Goal: Contribute content: Contribute content

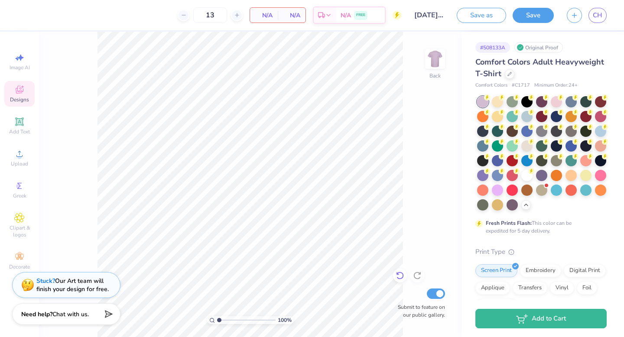
click at [396, 279] on icon at bounding box center [400, 275] width 9 height 9
click at [579, 14] on button "button" at bounding box center [574, 13] width 15 height 15
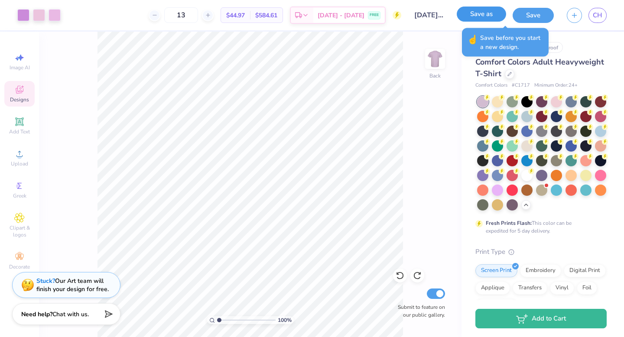
click at [484, 13] on button "Save as" at bounding box center [481, 13] width 49 height 15
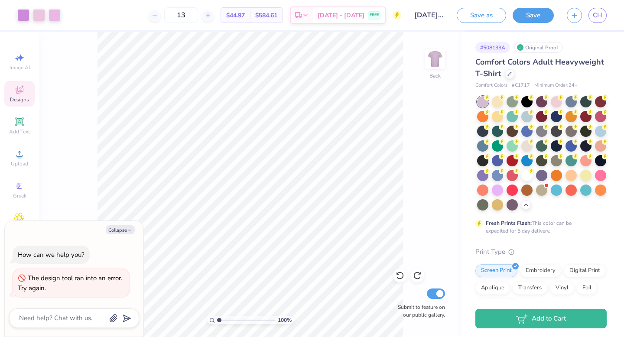
click at [425, 119] on div "100 % Back Submit to feature on our public gallery." at bounding box center [250, 184] width 422 height 305
click at [424, 90] on div "100 % Back Submit to feature on our public gallery." at bounding box center [250, 184] width 422 height 305
type textarea "x"
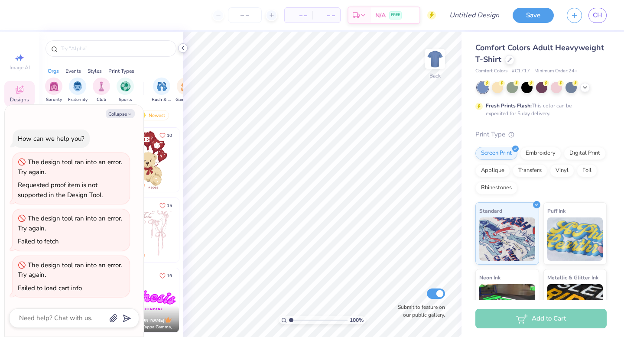
click at [183, 49] on polyline at bounding box center [183, 47] width 2 height 3
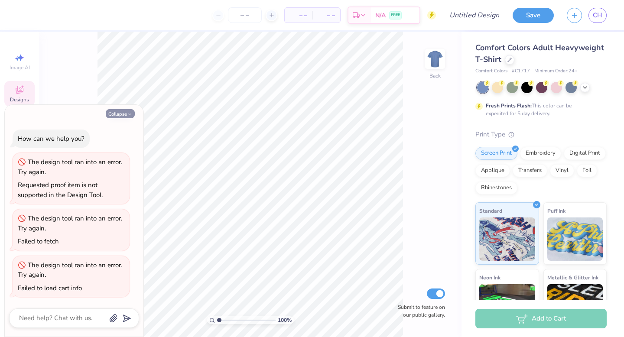
click at [121, 114] on button "Collapse" at bounding box center [120, 113] width 29 height 9
type textarea "x"
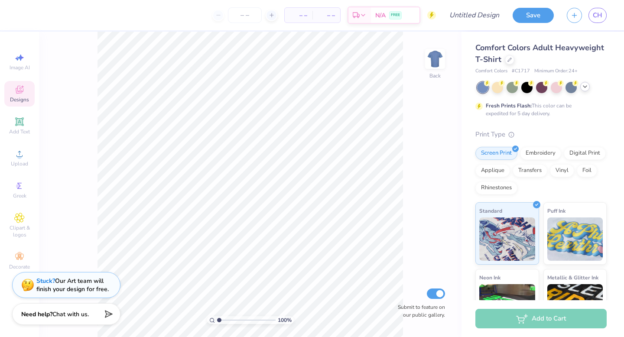
click at [583, 91] on div at bounding box center [542, 87] width 130 height 11
click at [585, 90] on div at bounding box center [585, 87] width 10 height 10
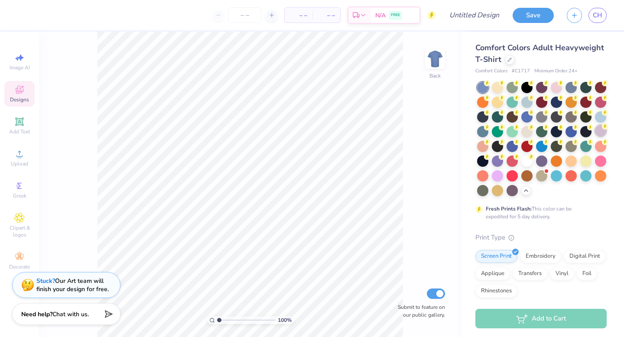
click at [599, 130] on div at bounding box center [600, 130] width 11 height 11
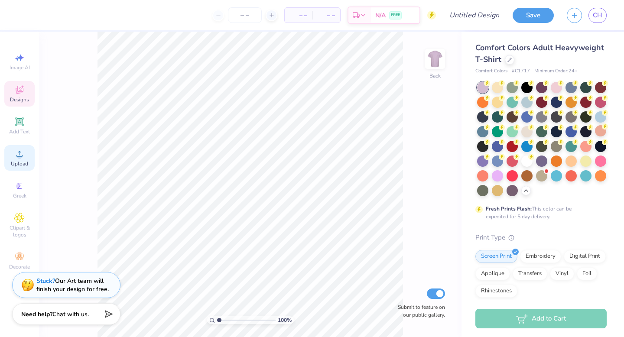
click at [20, 154] on icon at bounding box center [19, 154] width 10 height 10
click at [18, 159] on div "Upload" at bounding box center [19, 158] width 30 height 26
click at [13, 157] on div "Upload" at bounding box center [19, 158] width 30 height 26
click at [22, 153] on icon at bounding box center [19, 154] width 10 height 10
click at [23, 155] on icon at bounding box center [19, 154] width 10 height 10
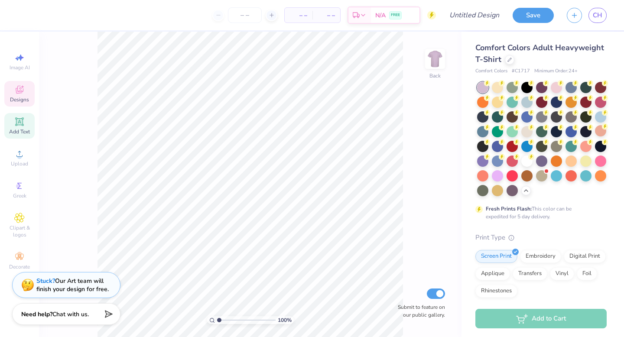
click at [11, 122] on div "Add Text" at bounding box center [19, 126] width 30 height 26
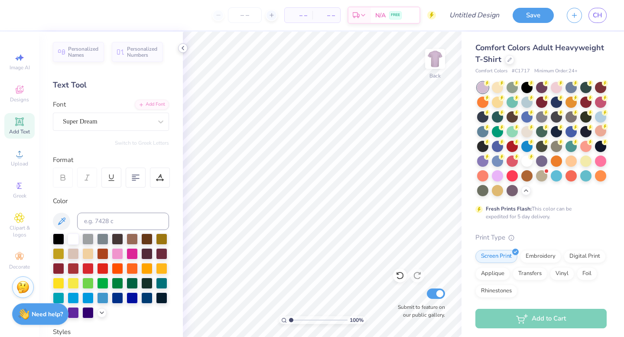
click at [185, 49] on icon at bounding box center [182, 48] width 7 height 7
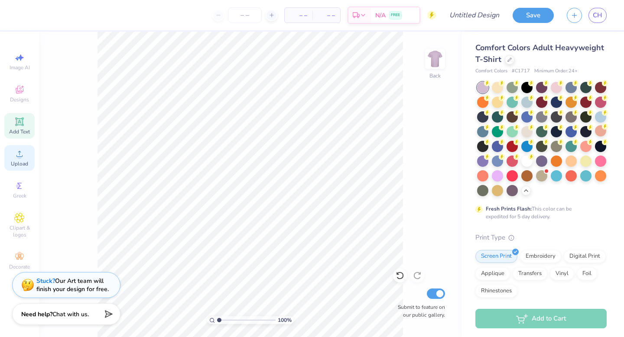
click at [16, 156] on icon at bounding box center [19, 154] width 10 height 10
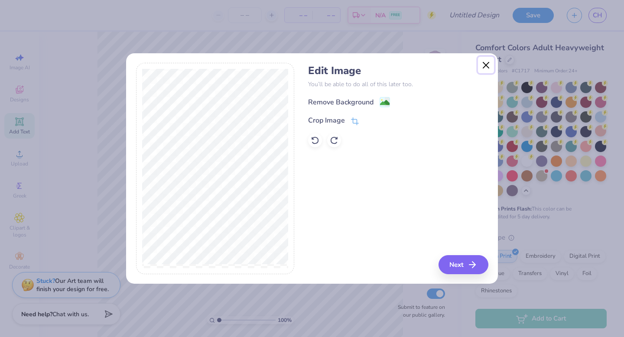
click at [485, 62] on button "Close" at bounding box center [486, 65] width 16 height 16
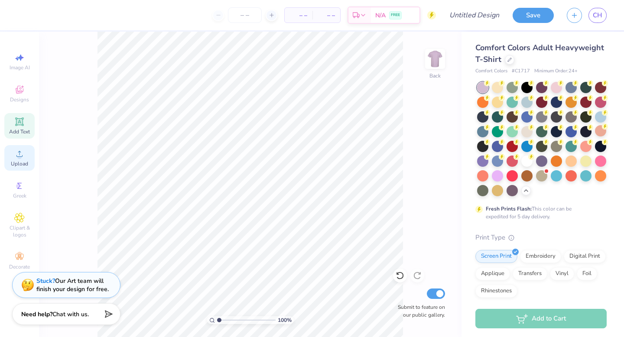
click at [15, 158] on icon at bounding box center [19, 154] width 10 height 10
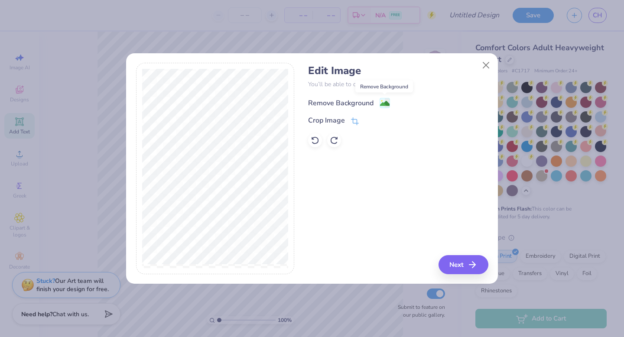
click at [388, 100] on image at bounding box center [385, 104] width 10 height 10
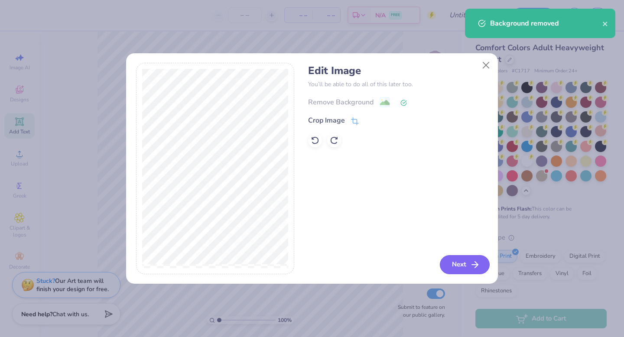
click at [455, 263] on button "Next" at bounding box center [465, 264] width 50 height 19
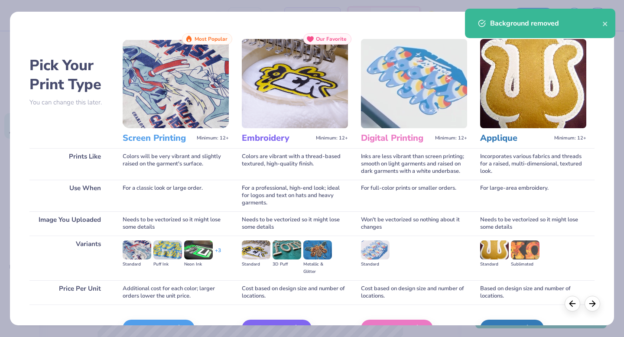
scroll to position [52, 0]
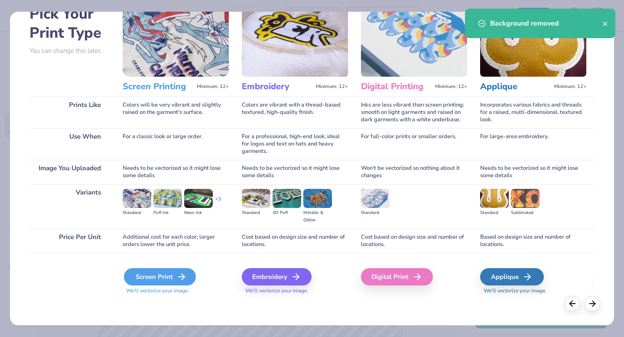
click at [184, 276] on polyline at bounding box center [183, 277] width 3 height 6
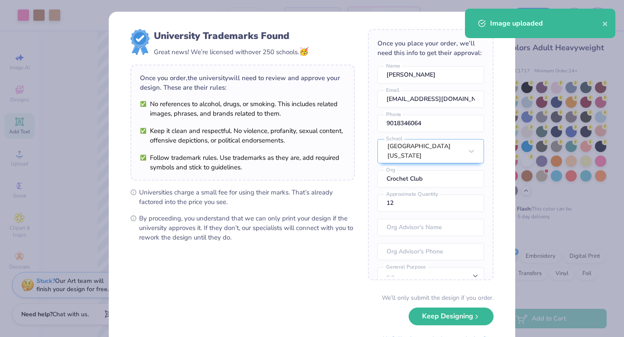
click at [250, 146] on body "Art colors – – Per Item – – Total Est. Delivery N/A FREE Design Title Save CH I…" at bounding box center [312, 168] width 624 height 337
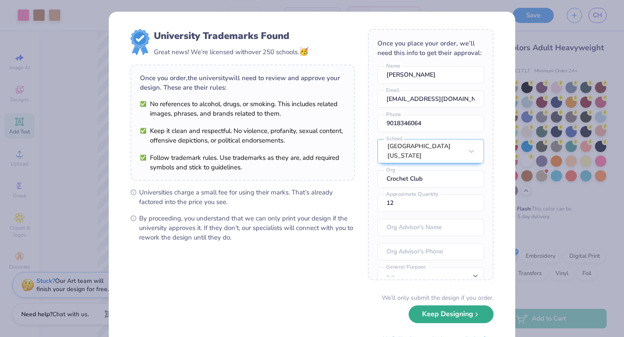
click at [445, 313] on button "Keep Designing" at bounding box center [451, 314] width 85 height 18
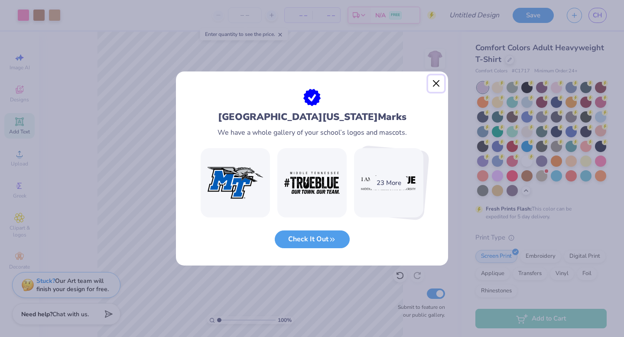
click at [436, 83] on button "Close" at bounding box center [436, 83] width 16 height 16
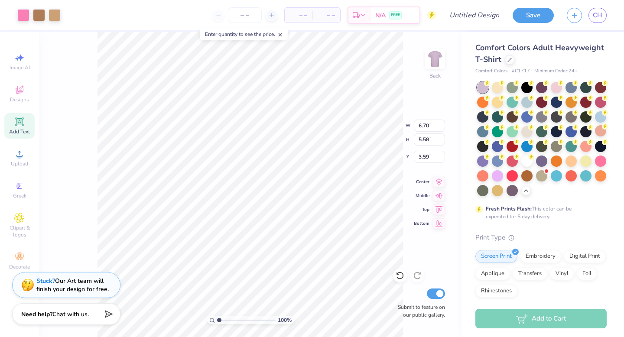
type input "3.00"
type input "12.69"
type input "10.57"
type input "9.00"
type input "7.49"
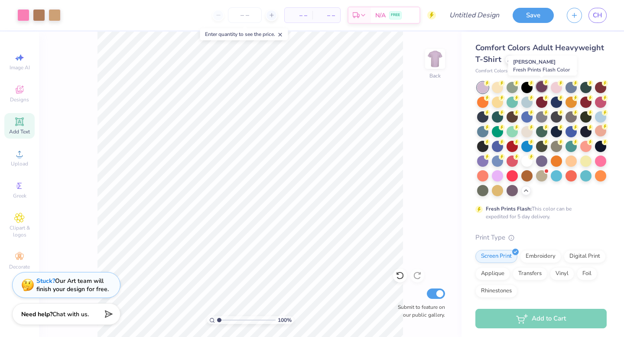
click at [540, 90] on div at bounding box center [541, 86] width 11 height 11
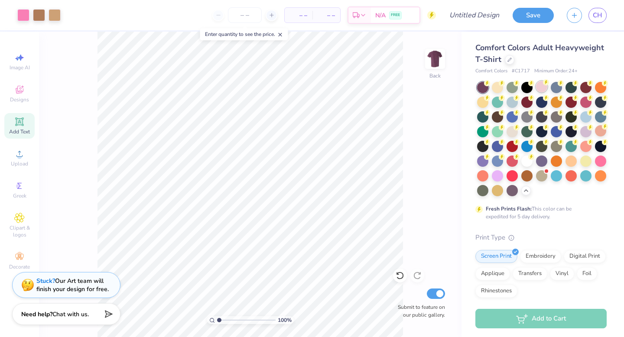
click at [545, 89] on div at bounding box center [541, 86] width 11 height 11
click at [514, 133] on div at bounding box center [512, 130] width 11 height 11
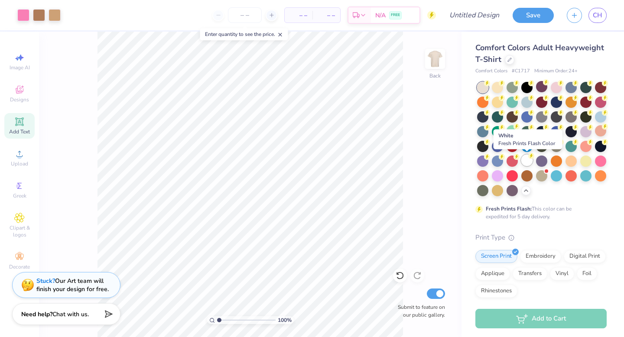
click at [529, 161] on div at bounding box center [526, 160] width 11 height 11
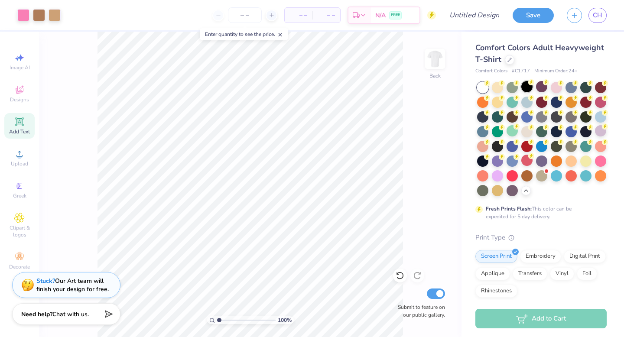
click at [528, 91] on div at bounding box center [526, 86] width 11 height 11
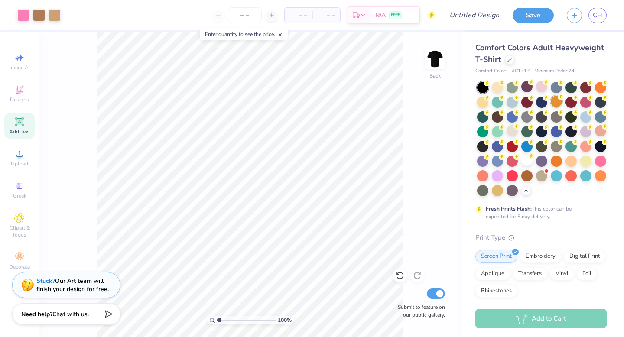
click at [556, 103] on div at bounding box center [556, 101] width 11 height 11
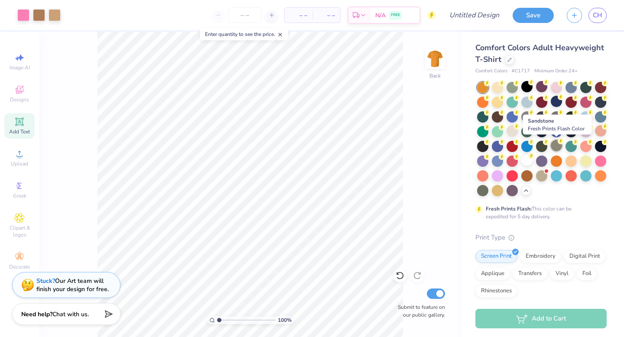
click at [555, 146] on div at bounding box center [556, 145] width 11 height 11
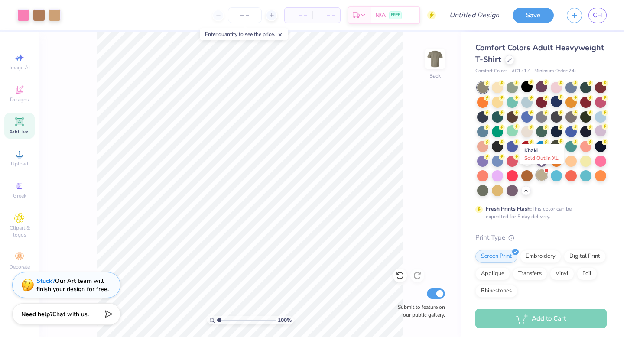
click at [540, 176] on div at bounding box center [541, 174] width 11 height 11
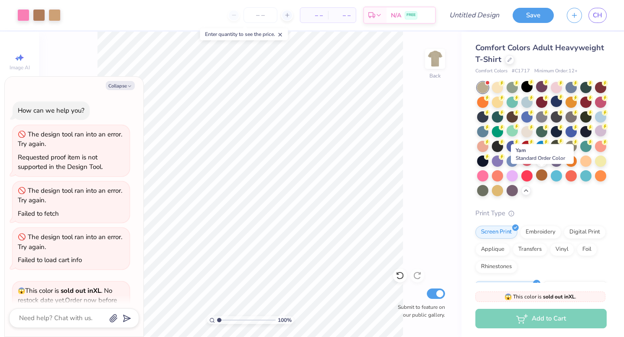
scroll to position [197, 0]
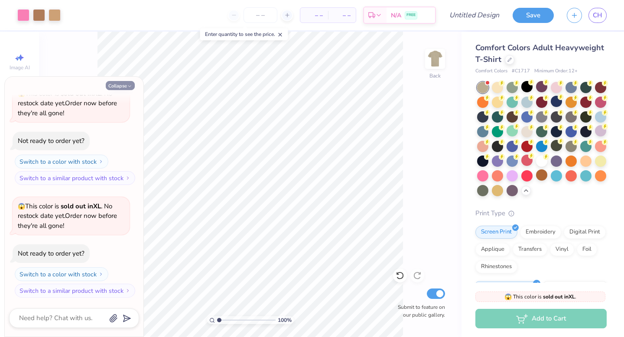
click at [128, 84] on icon "button" at bounding box center [129, 86] width 5 height 5
type textarea "x"
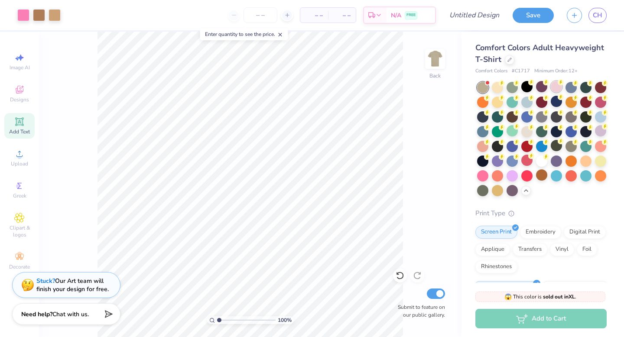
click at [552, 91] on div at bounding box center [556, 86] width 11 height 11
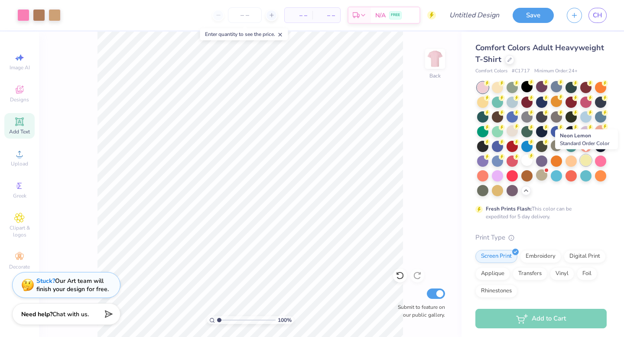
click at [582, 162] on div at bounding box center [585, 160] width 11 height 11
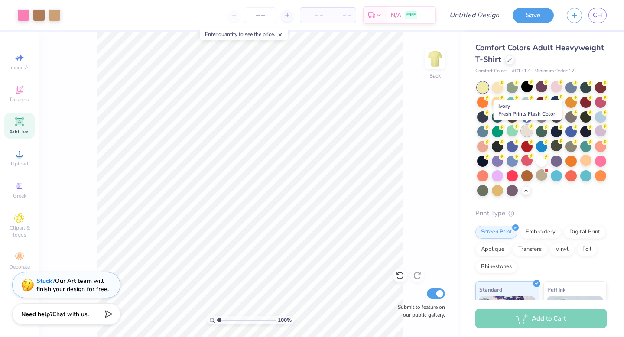
click at [527, 129] on div at bounding box center [526, 130] width 11 height 11
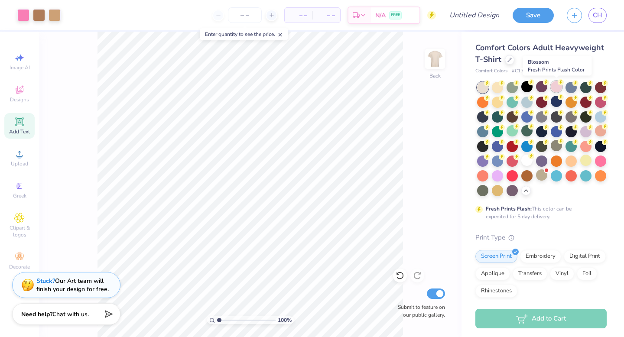
click at [556, 87] on div at bounding box center [556, 86] width 11 height 11
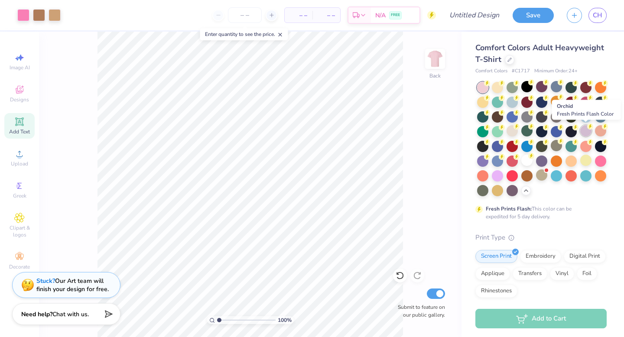
click at [586, 131] on div at bounding box center [585, 130] width 11 height 11
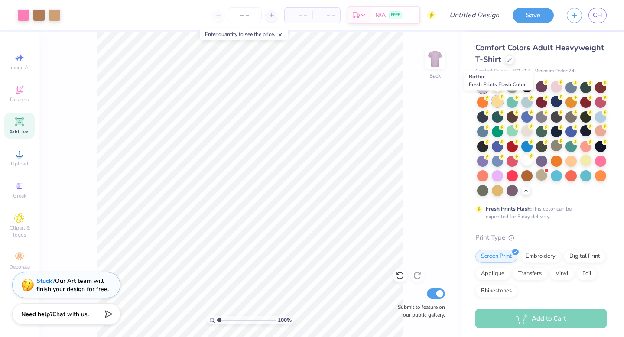
click at [496, 102] on div at bounding box center [497, 101] width 11 height 11
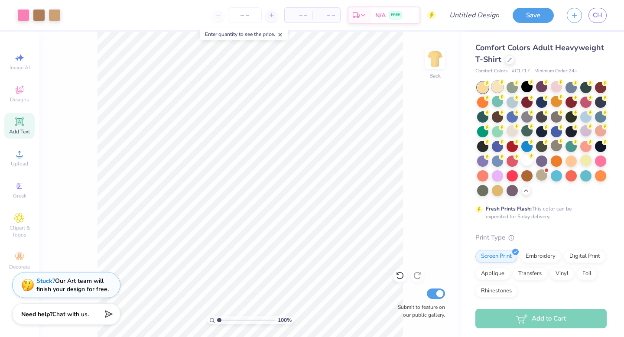
click at [497, 87] on div at bounding box center [497, 86] width 11 height 11
click at [526, 161] on div at bounding box center [526, 160] width 11 height 11
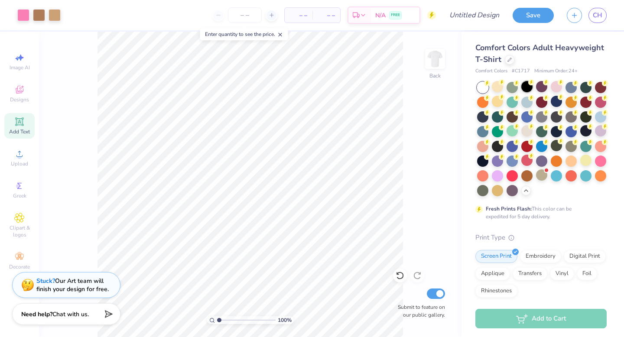
click at [528, 89] on div at bounding box center [526, 86] width 11 height 11
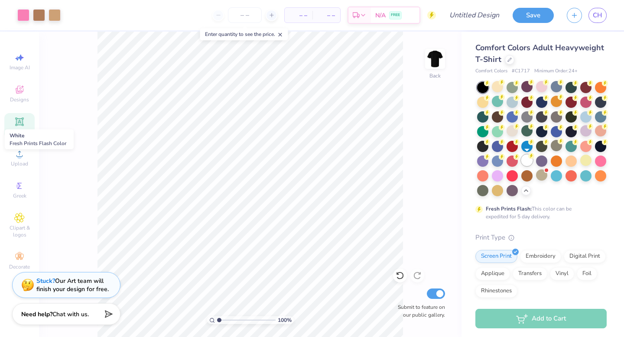
click at [528, 159] on div at bounding box center [526, 160] width 11 height 11
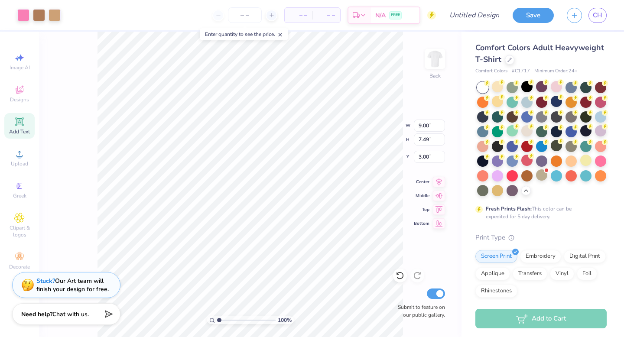
type input "4.77"
type input "3.97"
click at [431, 65] on img at bounding box center [435, 59] width 35 height 35
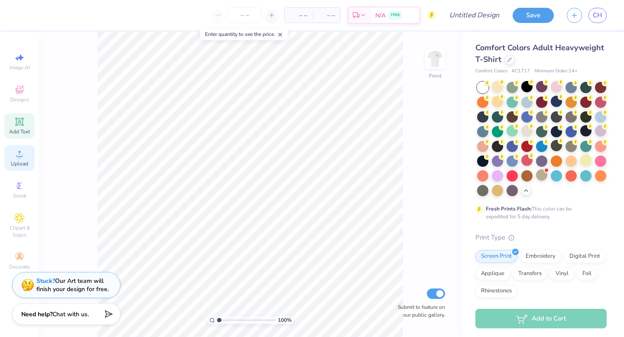
click at [20, 156] on circle at bounding box center [19, 156] width 5 height 5
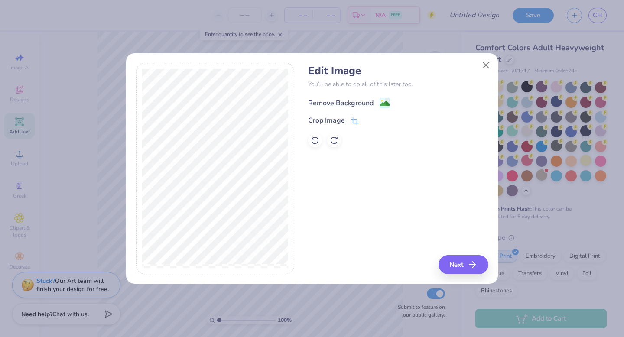
click at [363, 98] on div "Remove Background" at bounding box center [340, 103] width 65 height 10
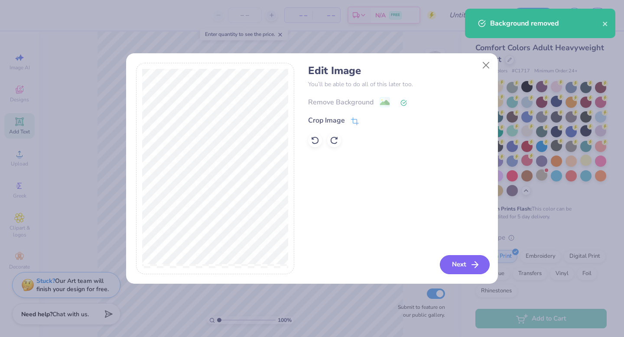
click at [454, 259] on button "Next" at bounding box center [465, 264] width 50 height 19
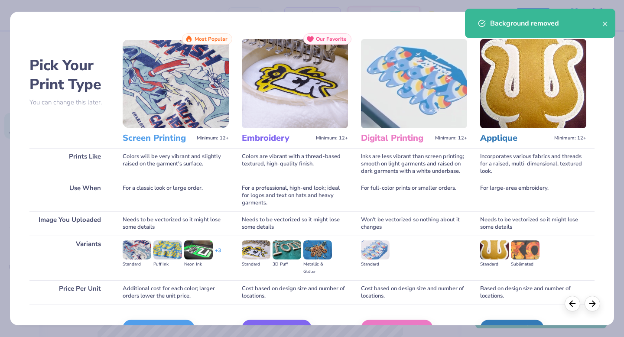
scroll to position [52, 0]
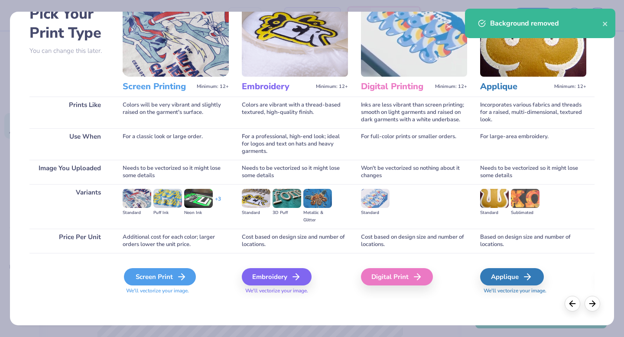
click at [156, 276] on div "Screen Print" at bounding box center [160, 276] width 72 height 17
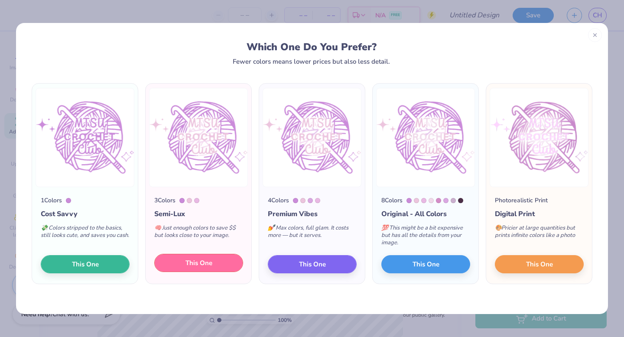
click at [185, 265] on button "This One" at bounding box center [198, 263] width 89 height 18
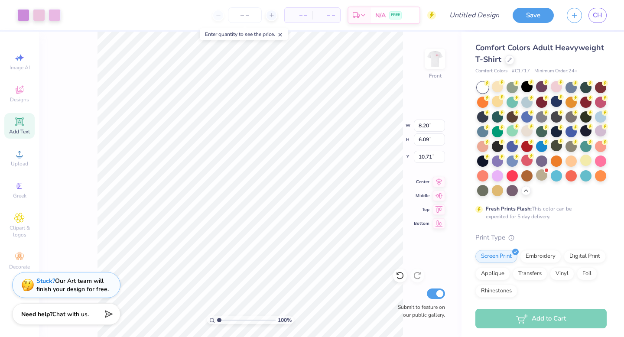
type input "4.46"
type input "12.94"
type input "9.61"
type input "5.26"
type input "5.47"
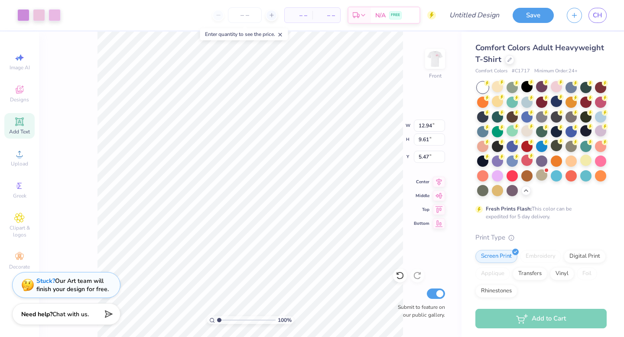
type input "5.44"
click at [438, 64] on img at bounding box center [435, 59] width 35 height 35
click at [436, 65] on img at bounding box center [435, 59] width 35 height 35
click at [436, 65] on img at bounding box center [434, 58] width 17 height 17
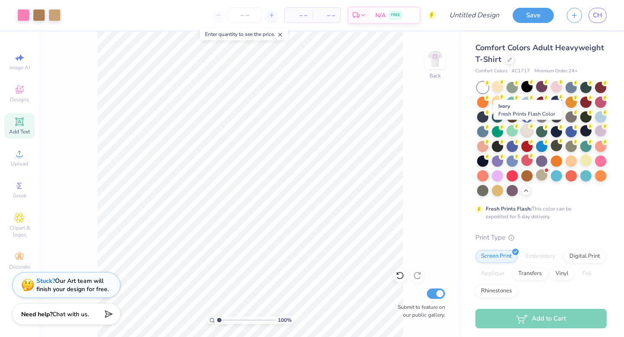
click at [526, 133] on div at bounding box center [526, 130] width 11 height 11
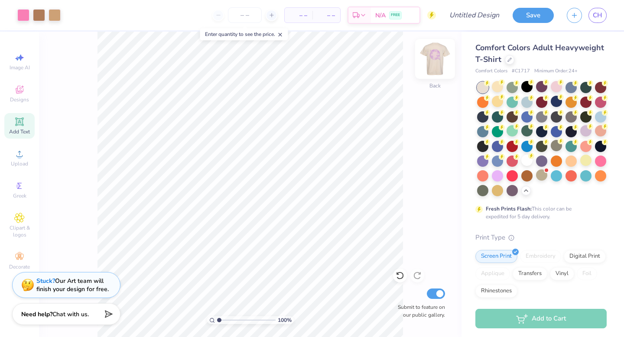
click at [437, 57] on img at bounding box center [435, 59] width 35 height 35
click at [435, 58] on img at bounding box center [435, 59] width 35 height 35
click at [435, 58] on img at bounding box center [434, 58] width 17 height 17
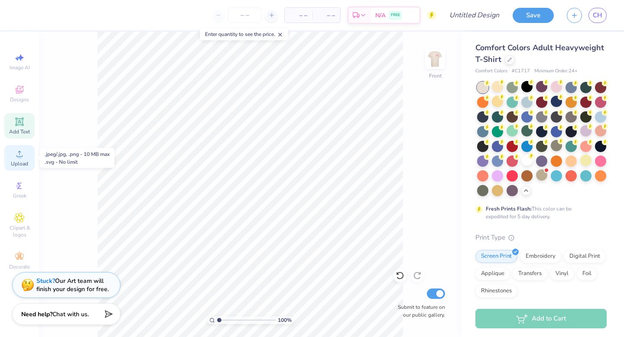
click at [23, 149] on icon at bounding box center [19, 154] width 10 height 10
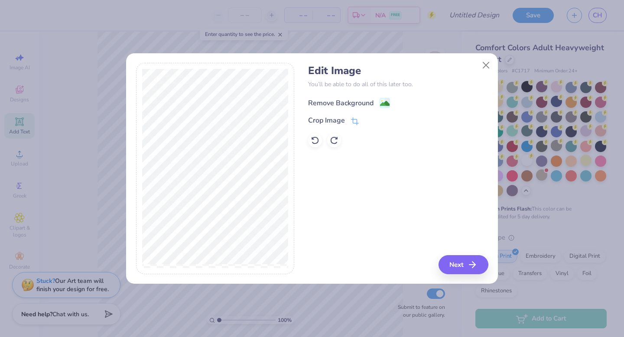
click at [370, 102] on div "Remove Background" at bounding box center [340, 103] width 65 height 10
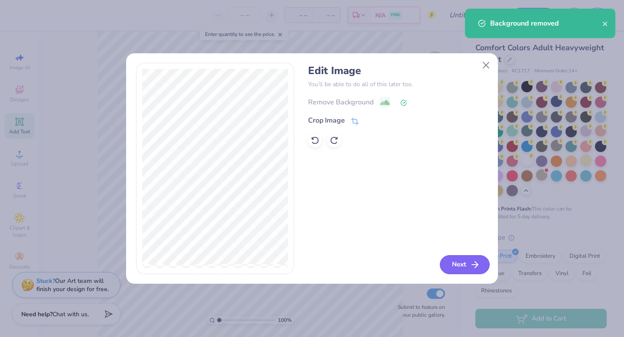
click at [470, 266] on icon "button" at bounding box center [475, 265] width 10 height 10
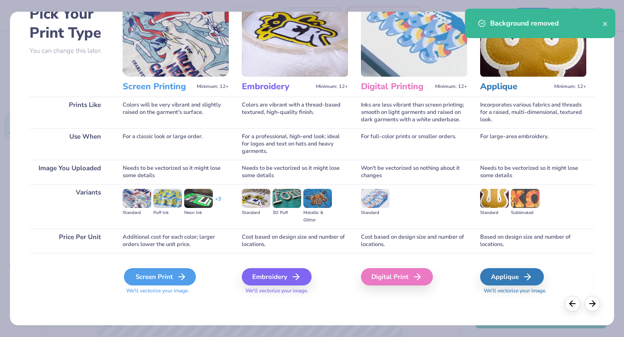
click at [157, 276] on div "Screen Print" at bounding box center [160, 276] width 72 height 17
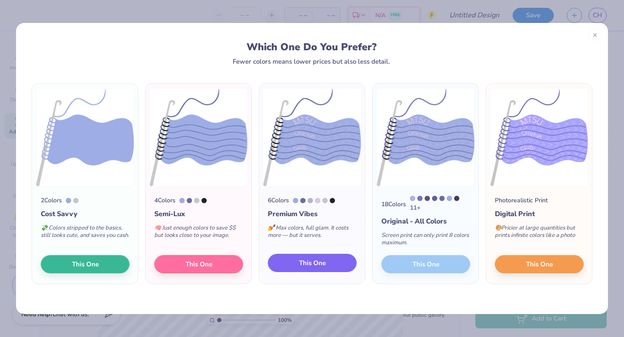
click at [296, 263] on button "This One" at bounding box center [312, 263] width 89 height 18
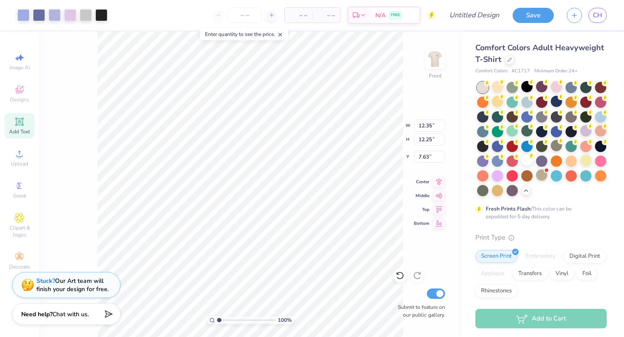
type input "3.00"
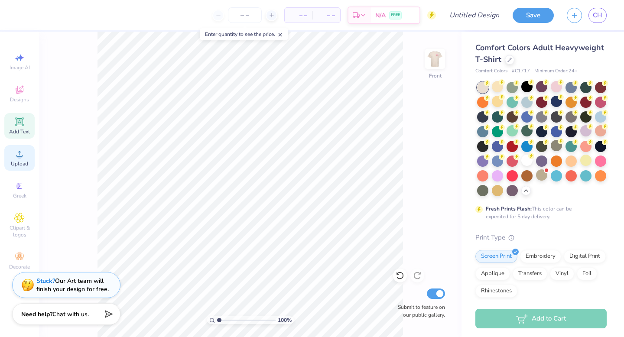
click at [20, 156] on circle at bounding box center [19, 156] width 5 height 5
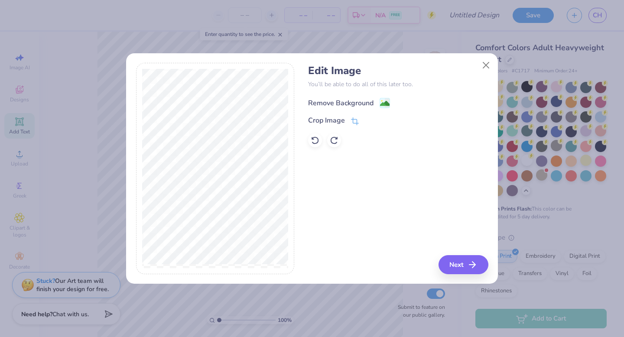
click at [367, 103] on div "Remove Background" at bounding box center [340, 103] width 65 height 10
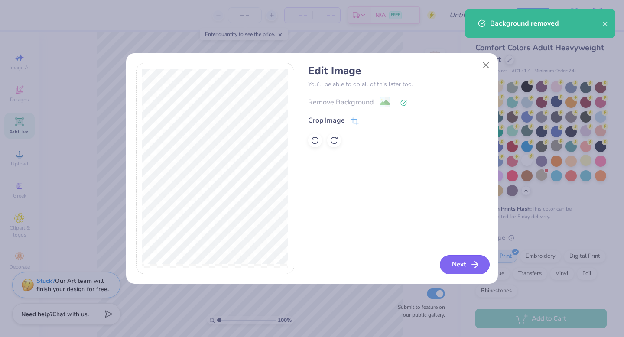
click at [469, 260] on button "Next" at bounding box center [465, 264] width 50 height 19
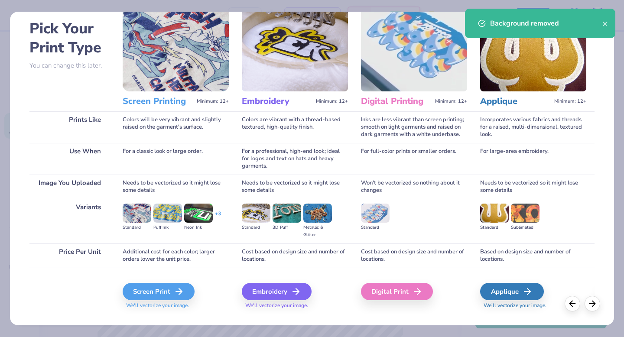
scroll to position [38, 0]
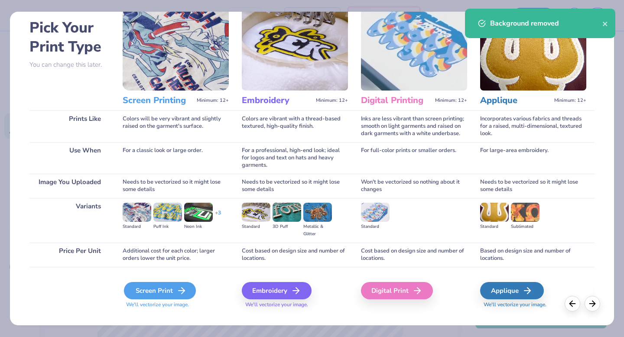
click at [169, 294] on div "Screen Print" at bounding box center [160, 290] width 72 height 17
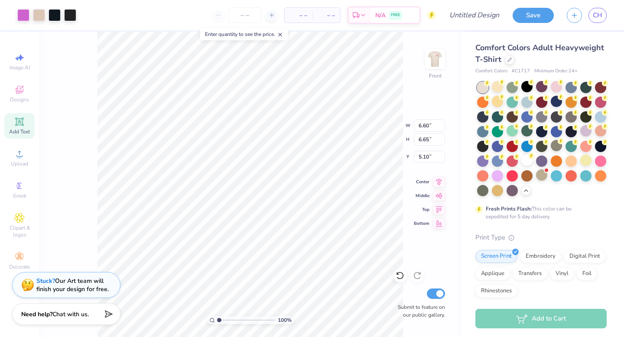
type input "5.07"
type input "12.91"
type input "13.01"
type input "10.95"
type input "11.04"
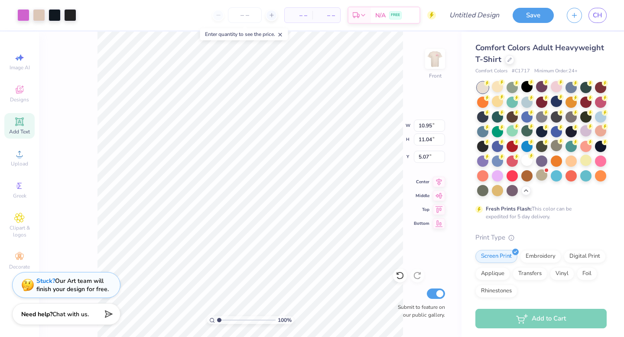
type input "5.12"
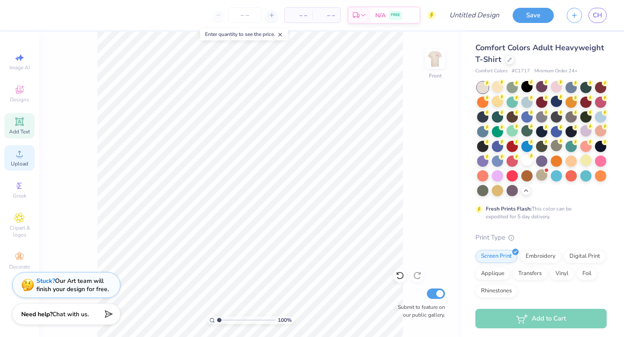
click at [15, 161] on span "Upload" at bounding box center [19, 163] width 17 height 7
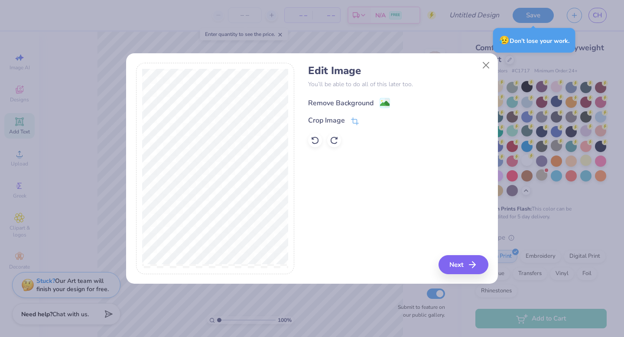
click at [364, 103] on div "Remove Background" at bounding box center [340, 103] width 65 height 10
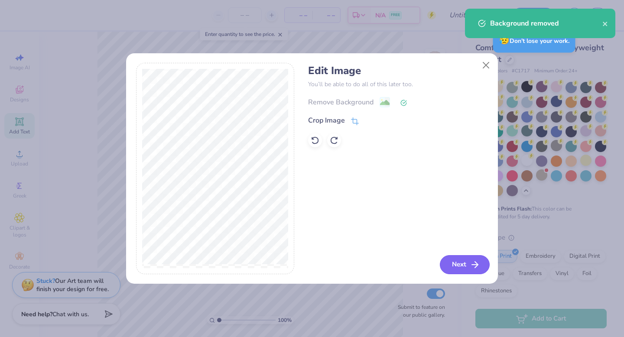
click at [454, 263] on button "Next" at bounding box center [465, 264] width 50 height 19
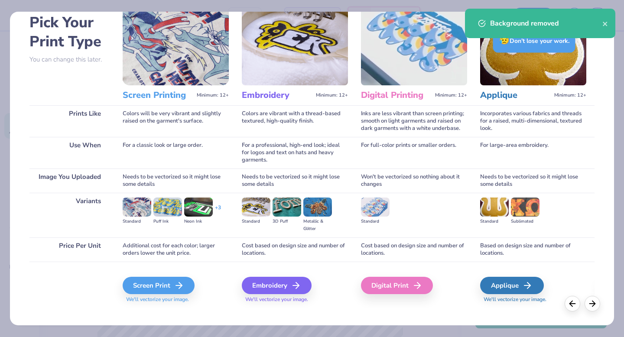
scroll to position [47, 0]
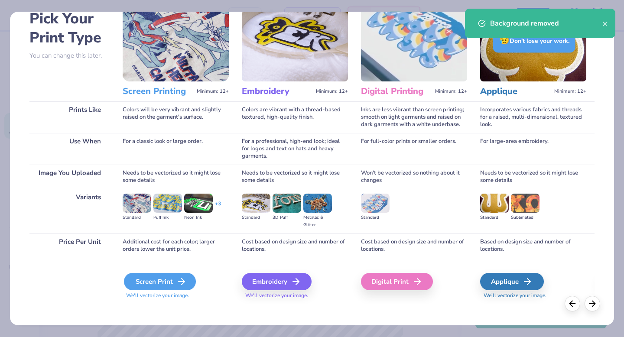
click at [179, 280] on icon at bounding box center [181, 281] width 10 height 10
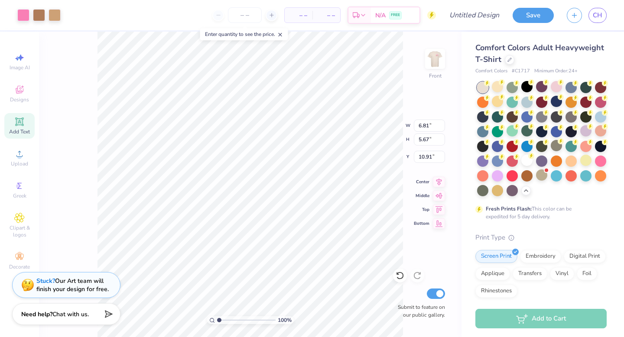
type input "12.51"
type input "10.42"
type input "4.91"
click at [431, 57] on img at bounding box center [435, 59] width 35 height 35
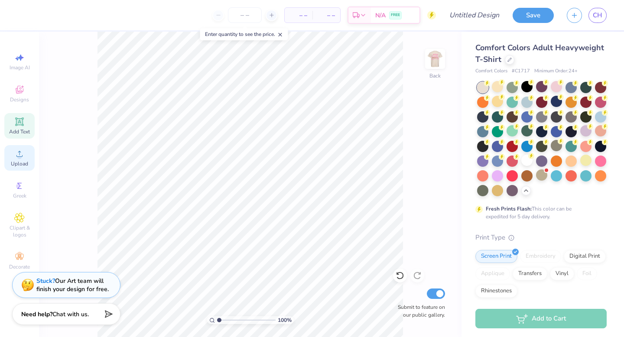
click at [19, 162] on span "Upload" at bounding box center [19, 163] width 17 height 7
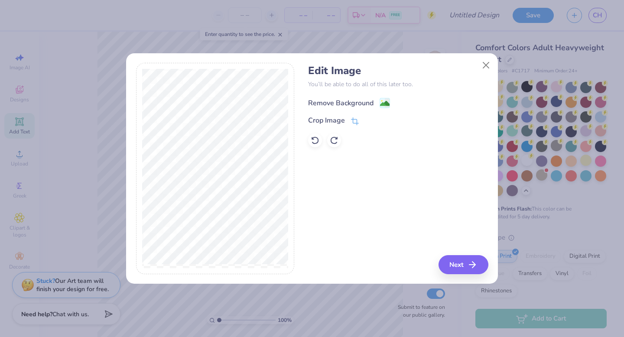
click at [364, 104] on div "Remove Background" at bounding box center [340, 103] width 65 height 10
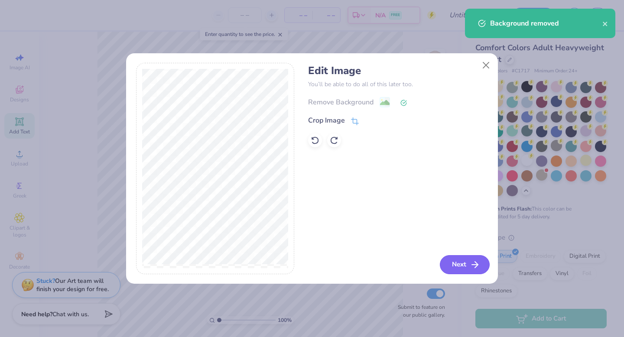
click at [452, 268] on button "Next" at bounding box center [465, 264] width 50 height 19
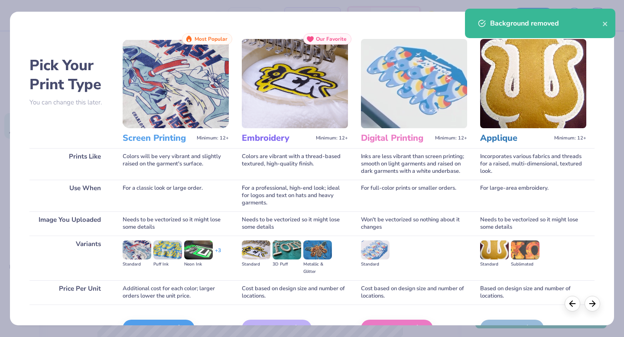
scroll to position [52, 0]
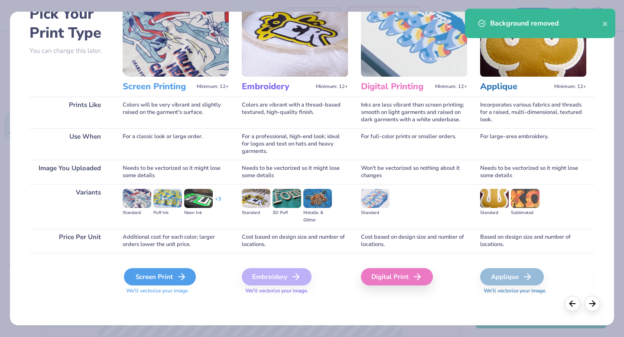
click at [178, 273] on icon at bounding box center [181, 277] width 10 height 10
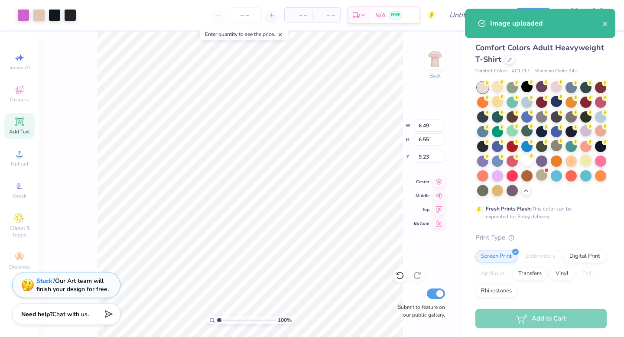
type input "2.66"
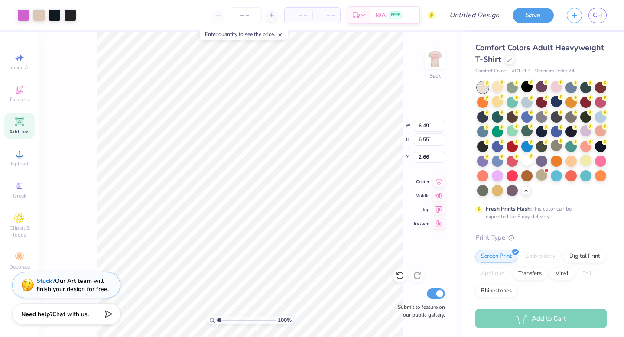
type input "3.61"
click at [431, 60] on img at bounding box center [435, 59] width 35 height 35
click at [431, 60] on img at bounding box center [434, 58] width 17 height 17
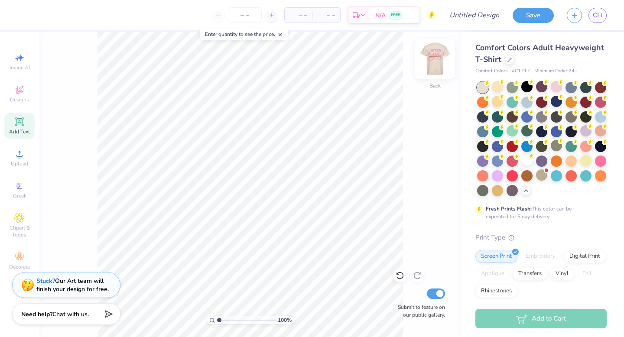
click at [435, 62] on img at bounding box center [435, 59] width 35 height 35
click at [440, 65] on img at bounding box center [435, 59] width 35 height 35
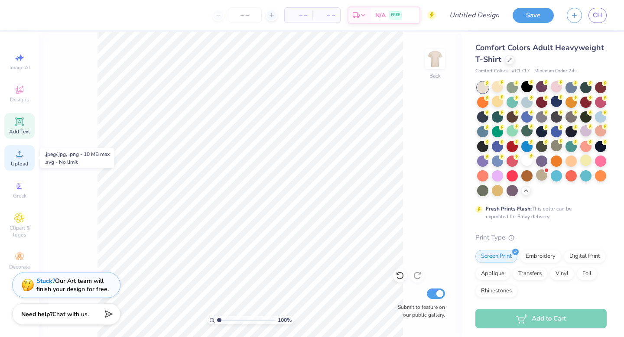
click at [20, 159] on div "Upload" at bounding box center [19, 158] width 30 height 26
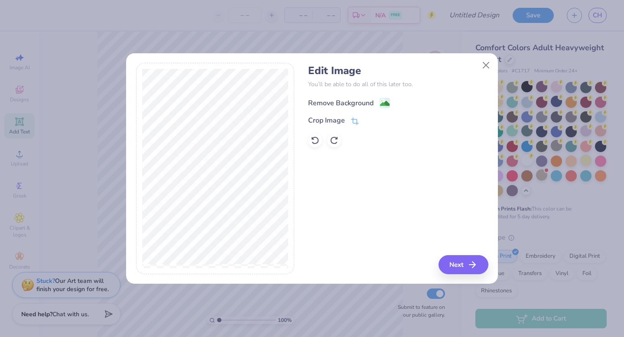
click at [360, 104] on div "Remove Background" at bounding box center [340, 103] width 65 height 10
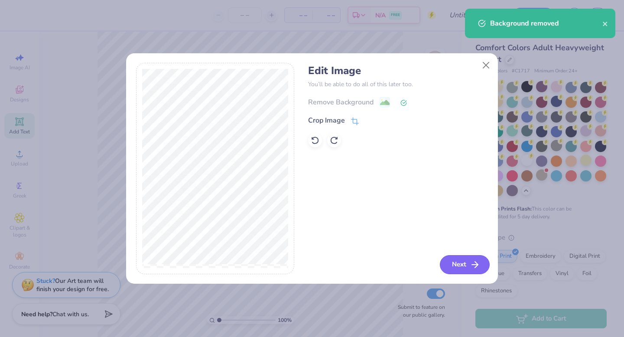
click at [471, 257] on button "Next" at bounding box center [465, 264] width 50 height 19
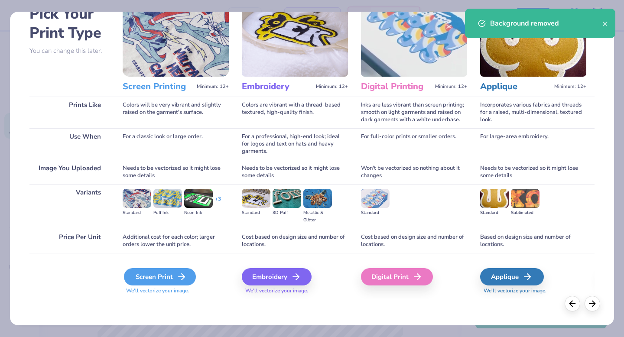
click at [166, 277] on div "Screen Print" at bounding box center [160, 276] width 72 height 17
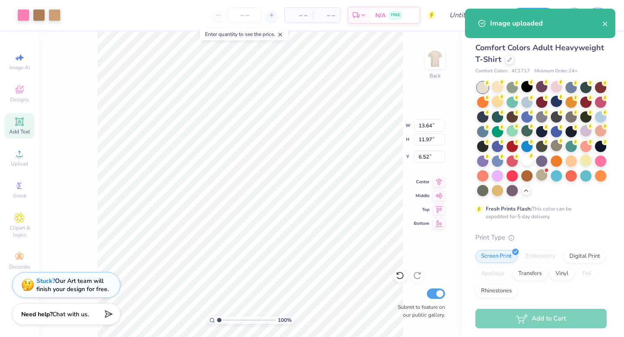
type input "5.88"
type input "5.16"
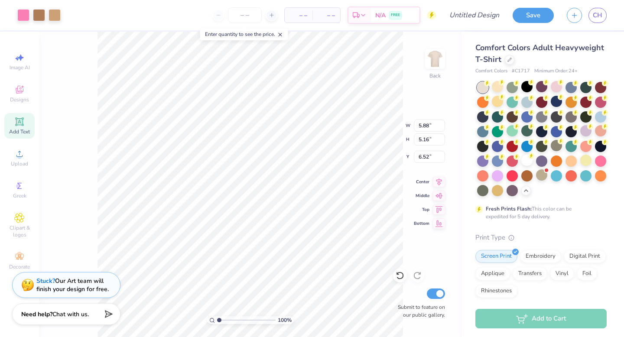
type input "3.00"
type input "4.12"
type input "3.61"
type input "4.49"
